Goal: Task Accomplishment & Management: Manage account settings

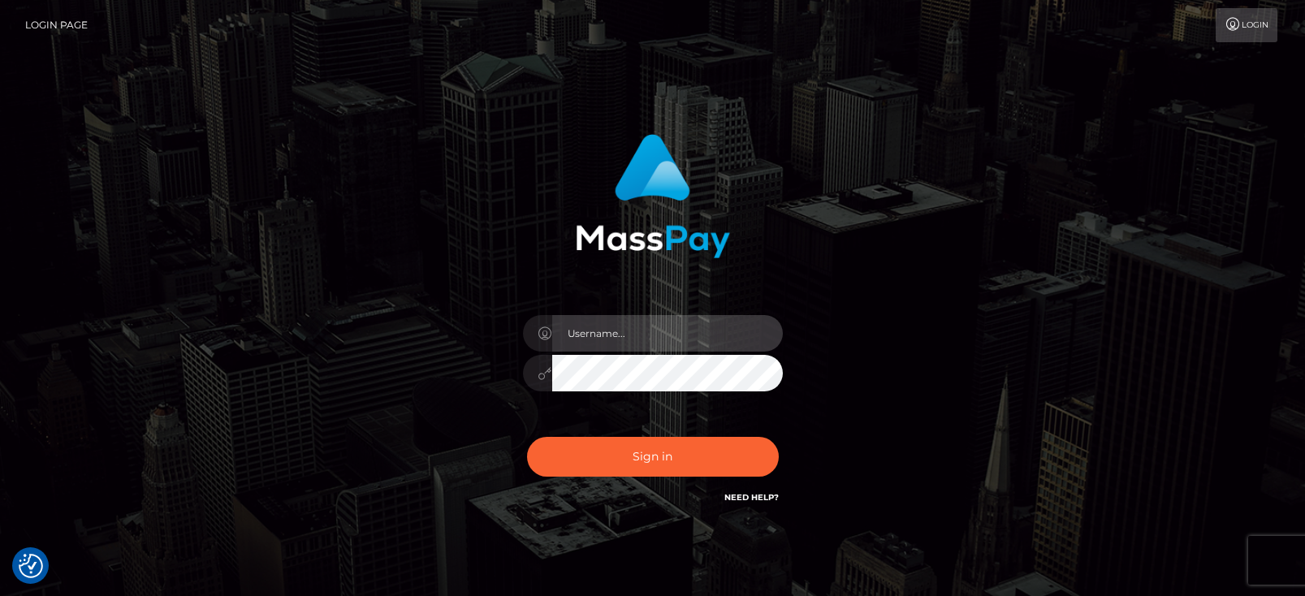
click at [595, 339] on input "text" at bounding box center [667, 333] width 231 height 37
paste input "matias.tilia"
type input "matias.tilia"
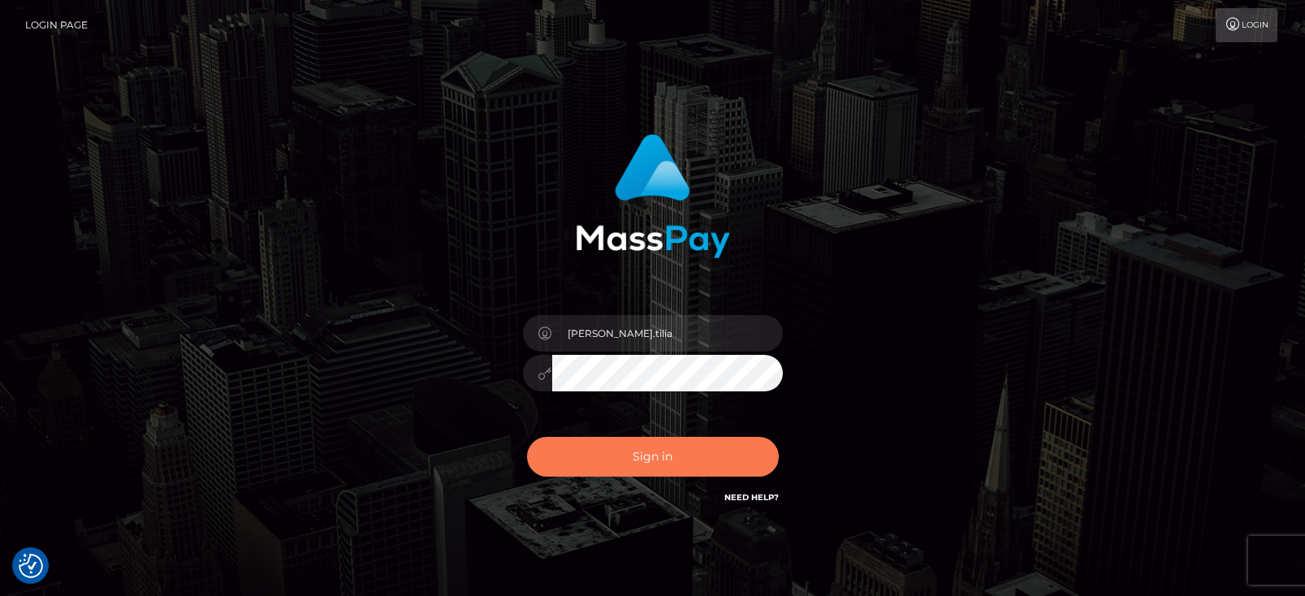
click at [631, 451] on button "Sign in" at bounding box center [653, 457] width 252 height 40
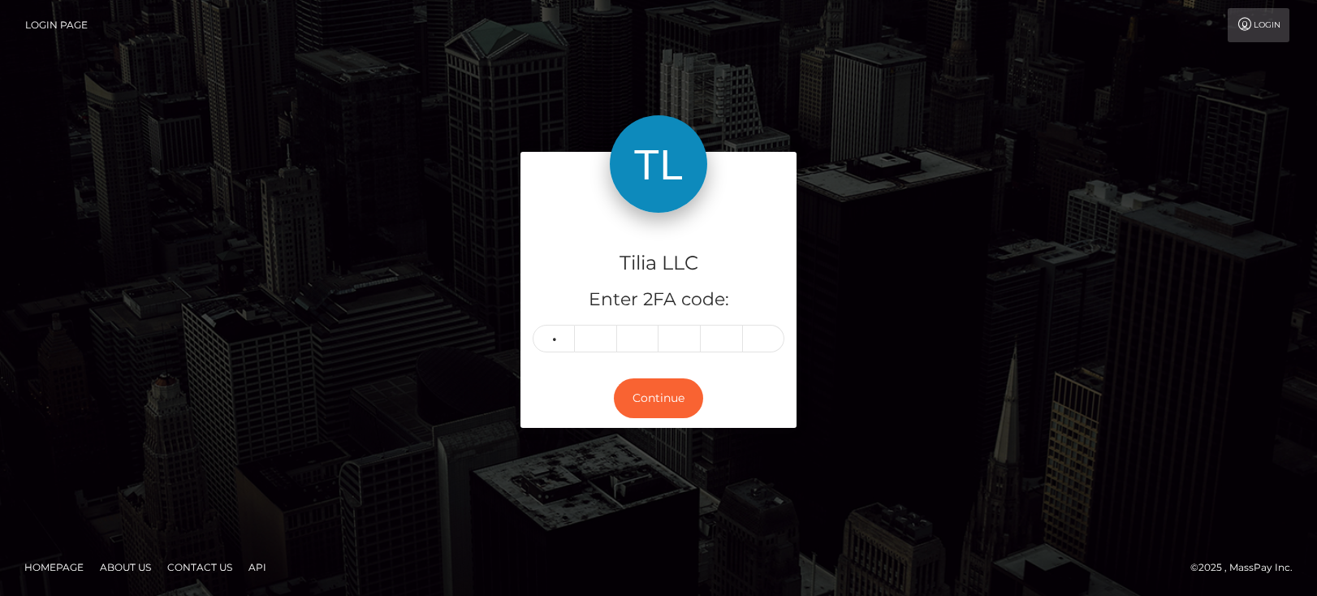
type input "3"
type input "5"
type input "8"
type input "1"
type input "6"
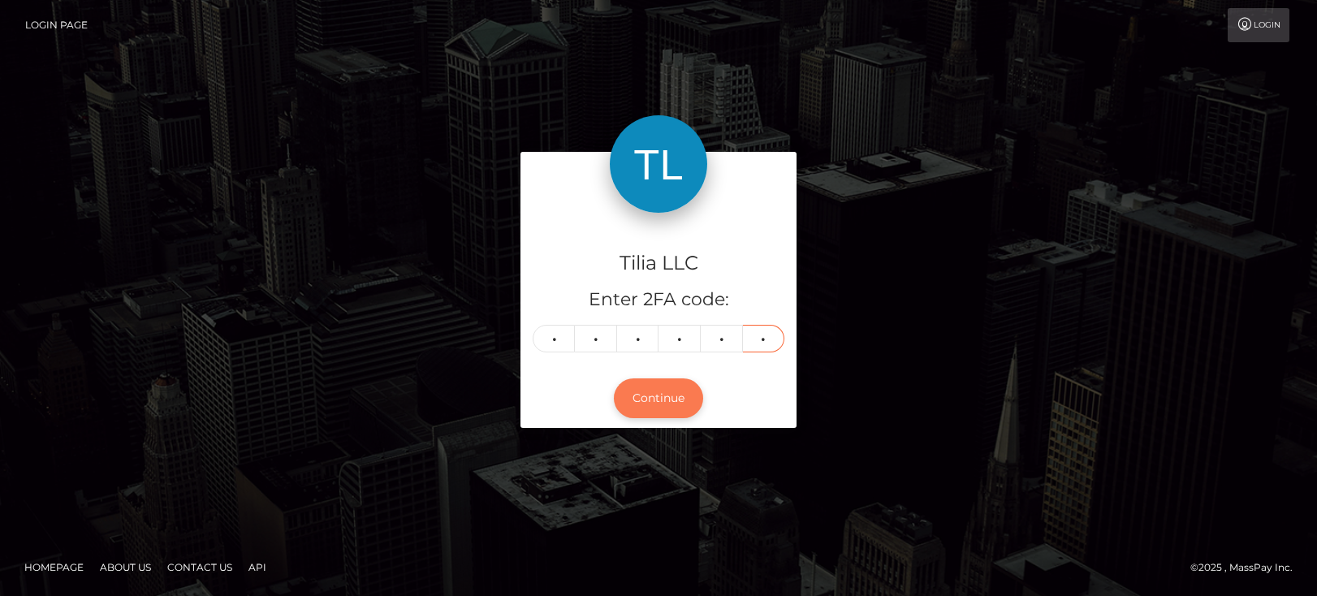
type input "1"
click at [650, 408] on button "Continue" at bounding box center [658, 398] width 89 height 40
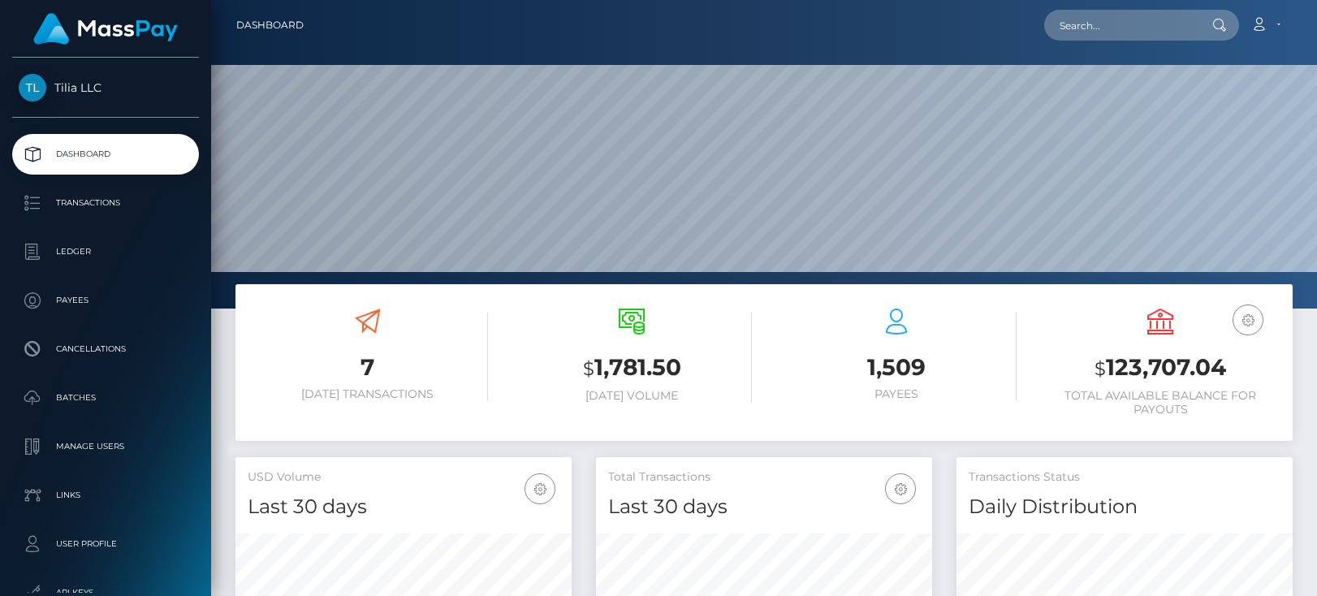
scroll to position [288, 336]
